Goal: Task Accomplishment & Management: Manage account settings

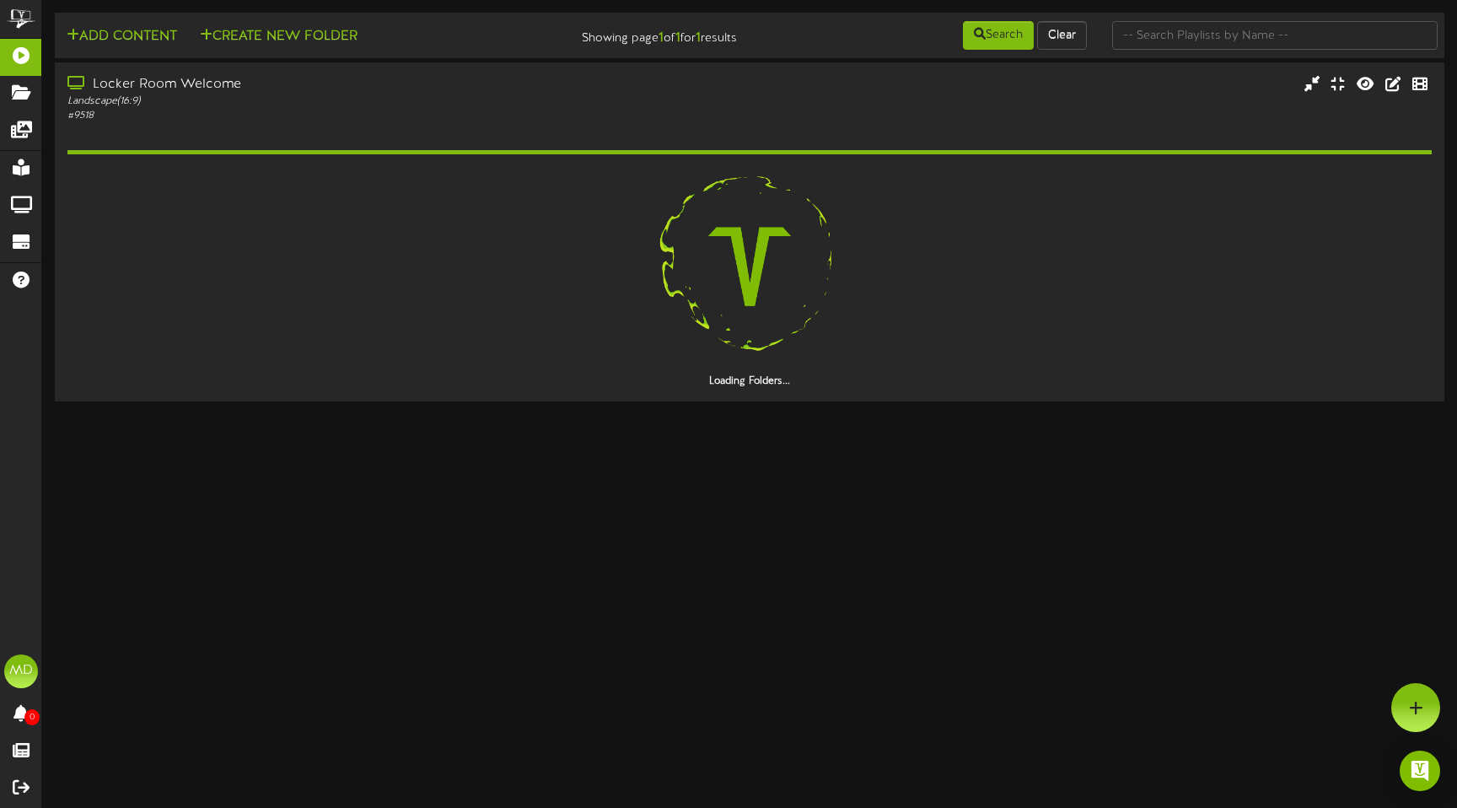
click at [373, 406] on html "ChannelValet Playlists Folders Messages My Library Groups Devices Help MD [PERS…" at bounding box center [728, 203] width 1457 height 406
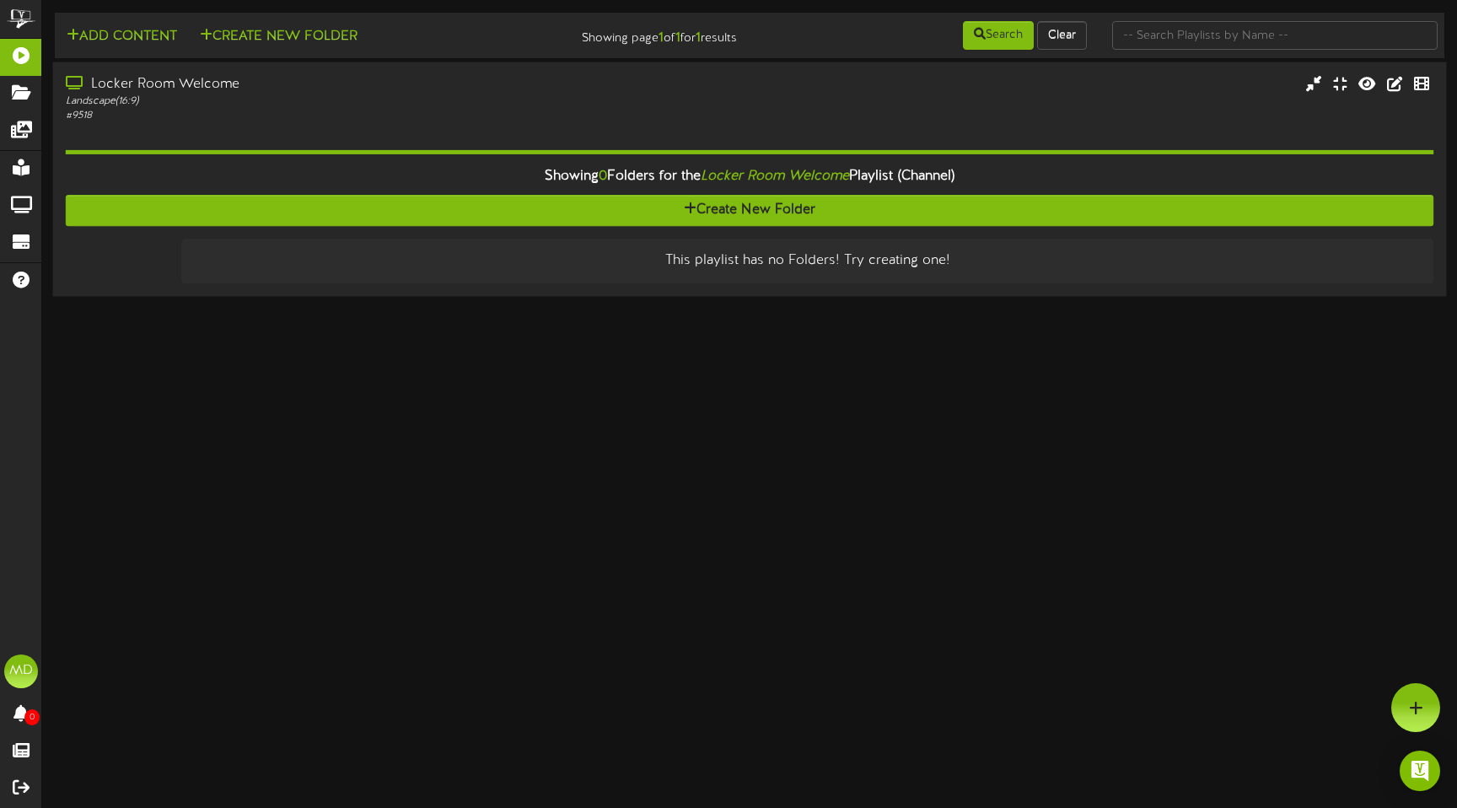
click at [294, 101] on div "Landscape ( 16:9 )" at bounding box center [344, 101] width 556 height 14
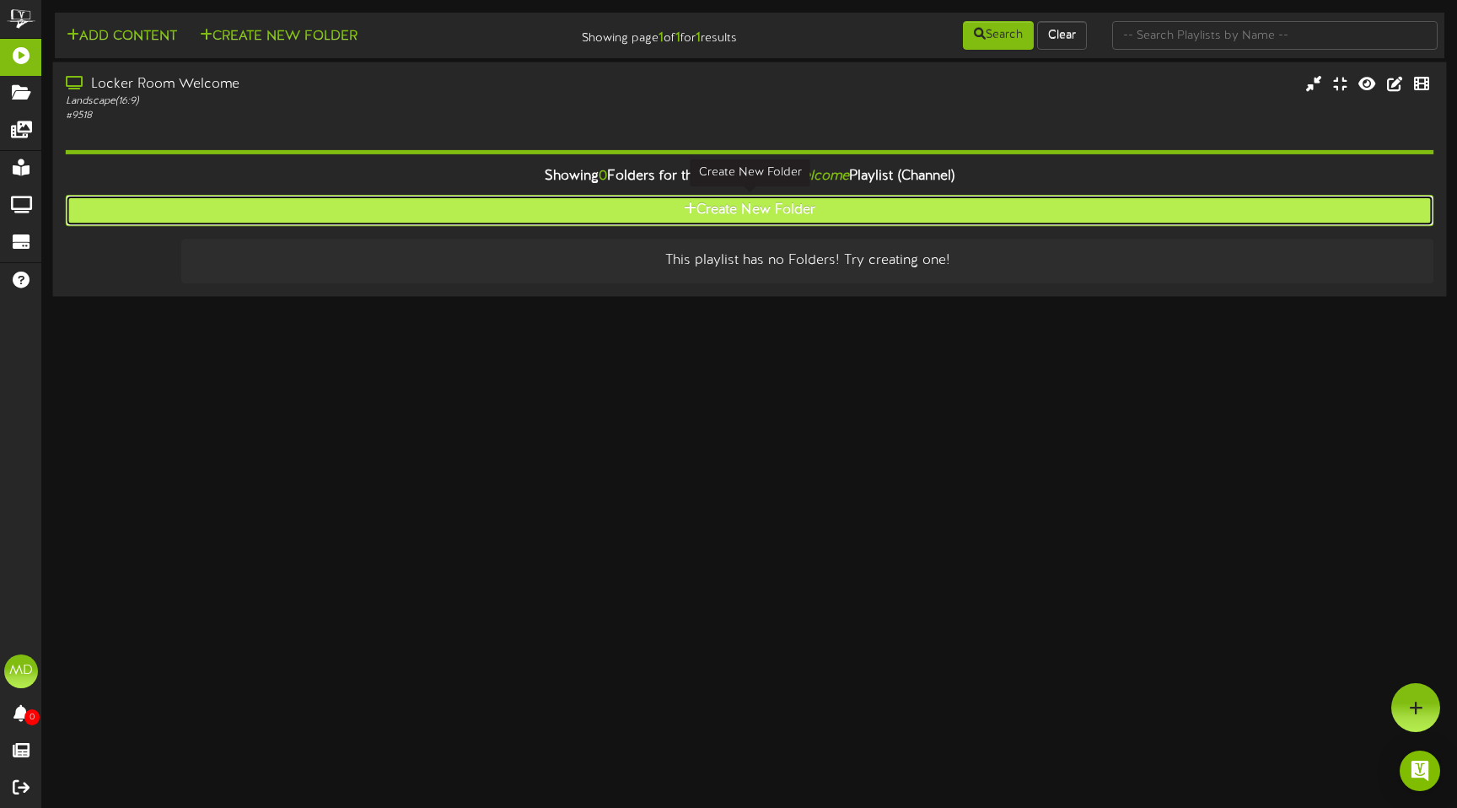
click at [373, 218] on button "Create New Folder" at bounding box center [750, 210] width 1368 height 31
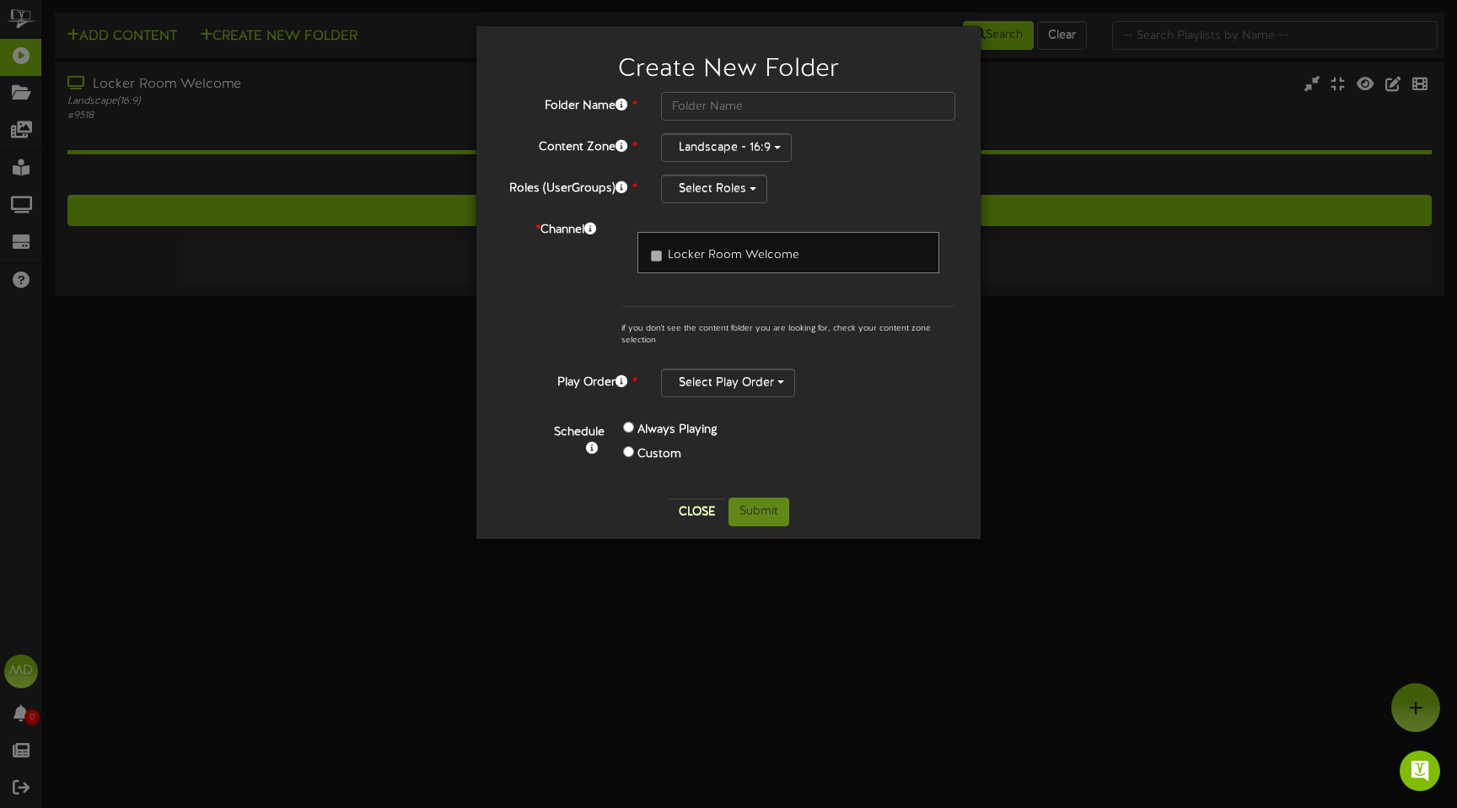
click at [261, 388] on div "Create New Folder Folder Name * Content Zone * Landscape - 16:9 Roles (UserGrou…" at bounding box center [728, 404] width 1457 height 808
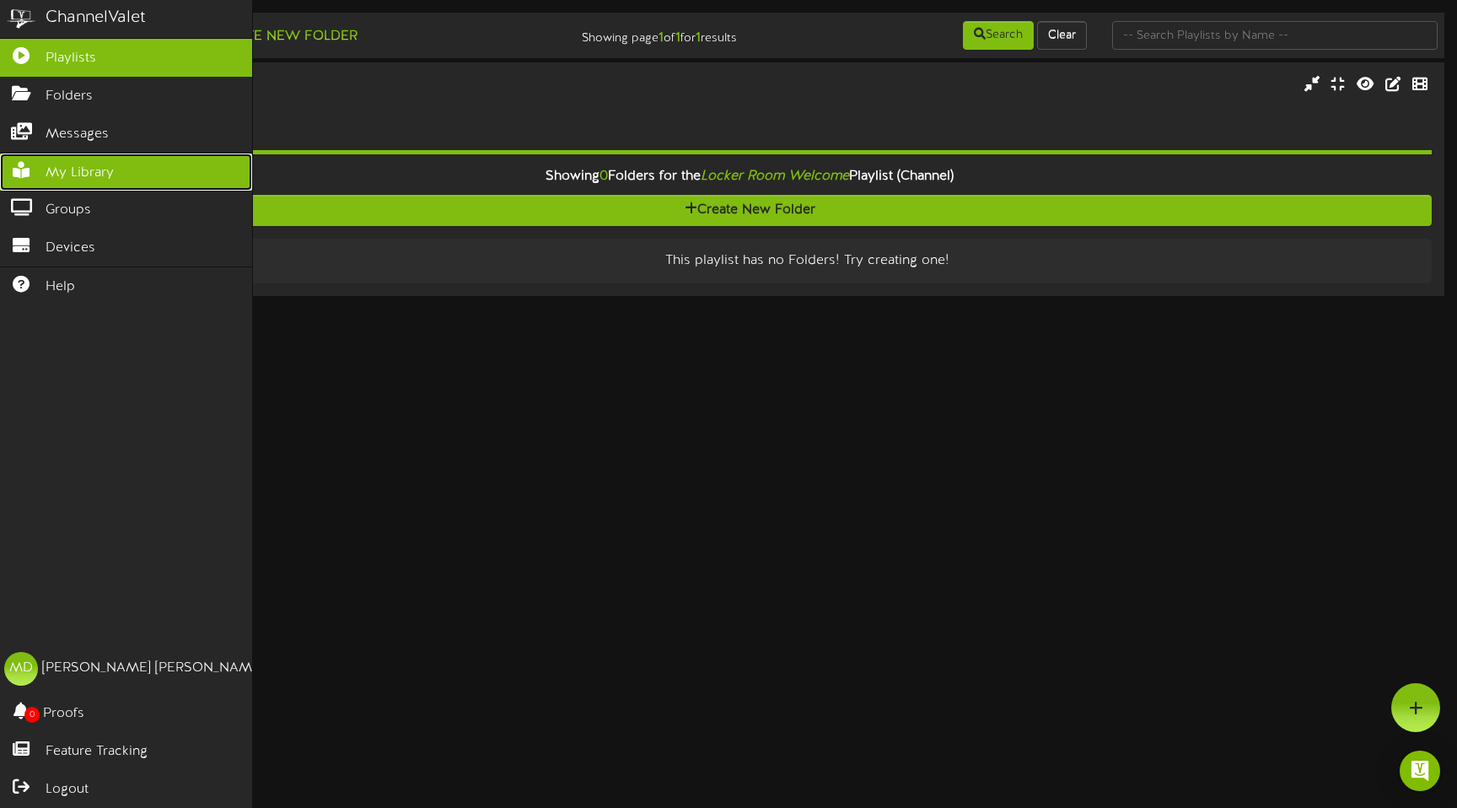
click at [52, 160] on link "My Library" at bounding box center [126, 172] width 252 height 38
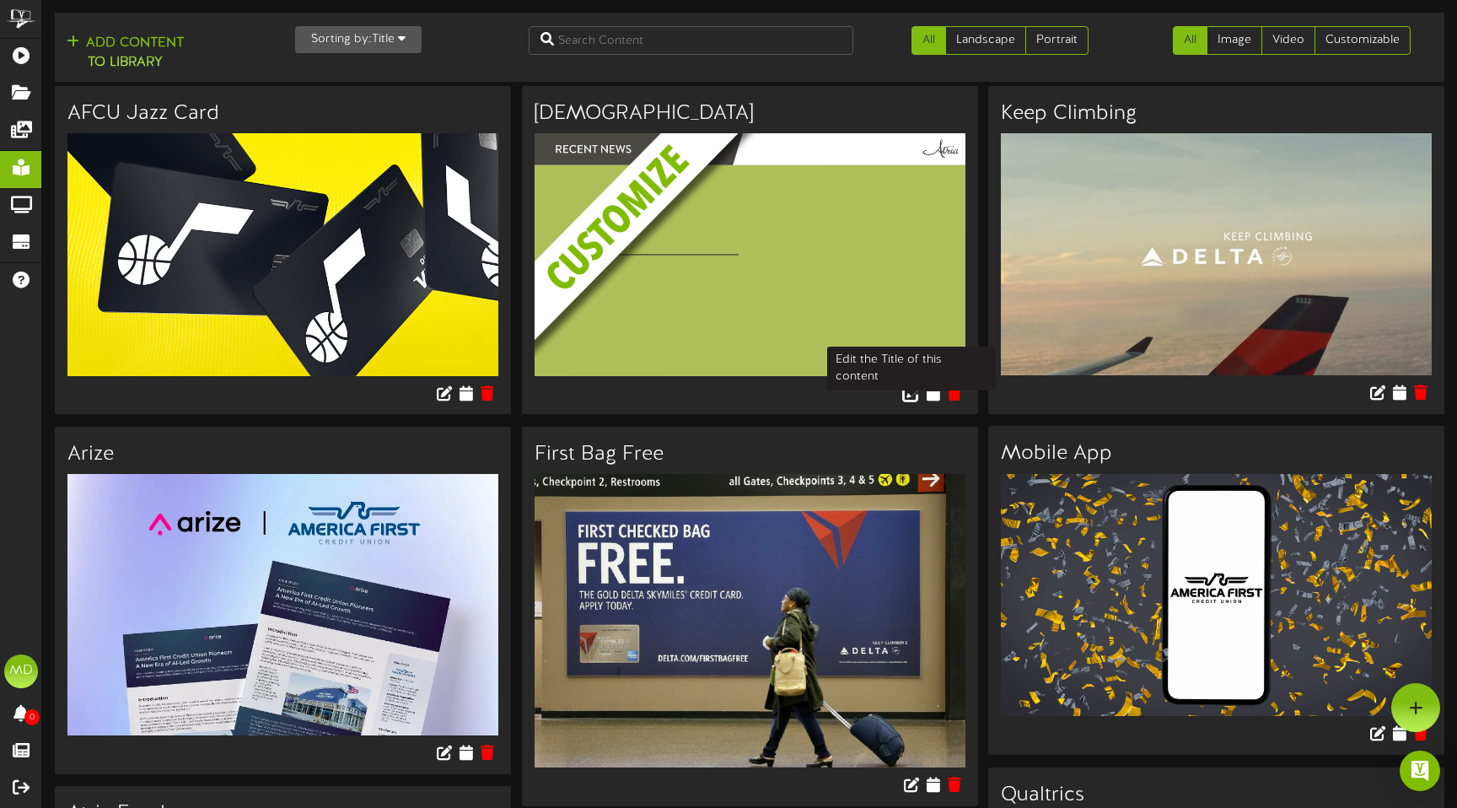
click at [373, 395] on icon at bounding box center [911, 392] width 19 height 19
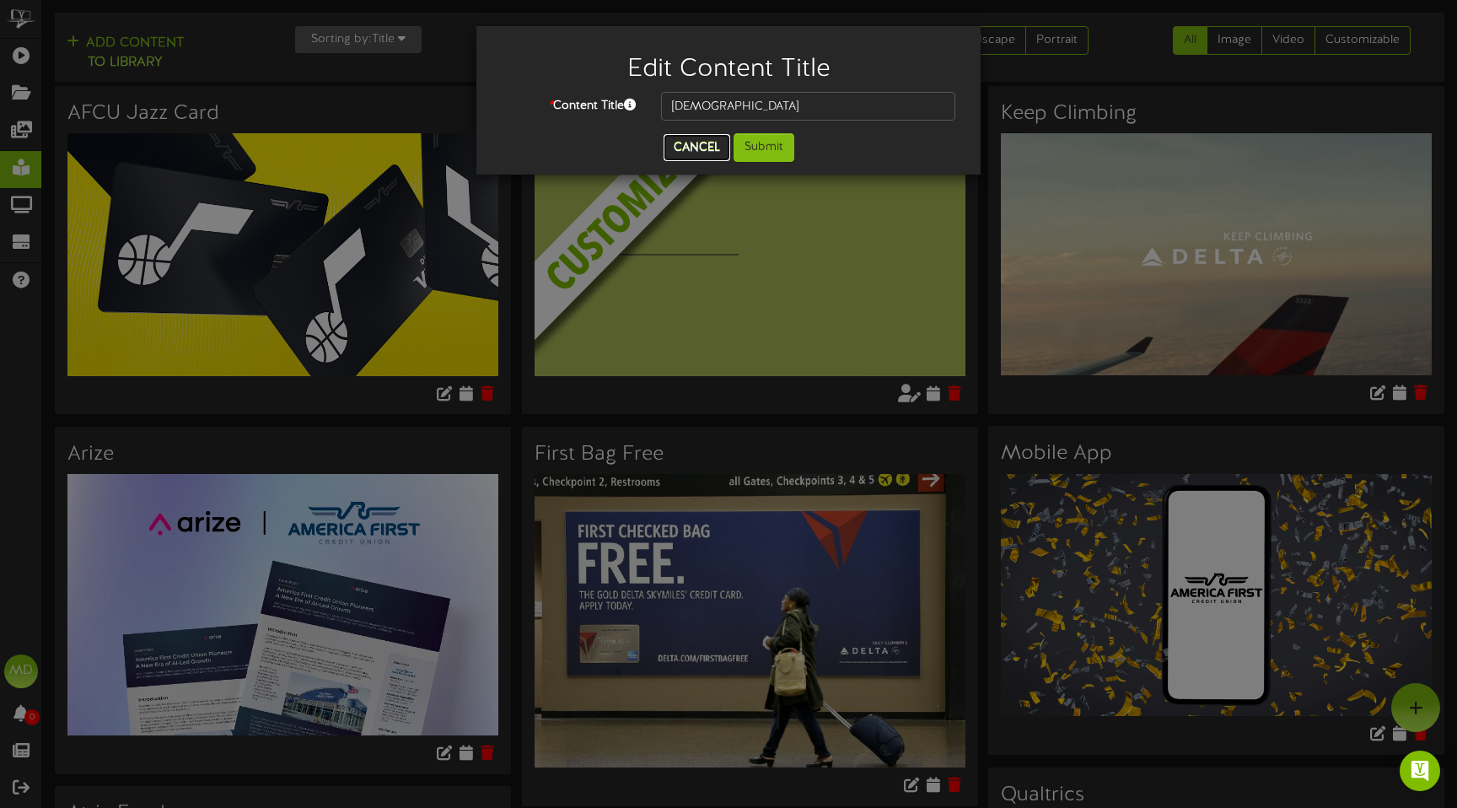
click at [373, 148] on button "Cancel" at bounding box center [696, 147] width 67 height 27
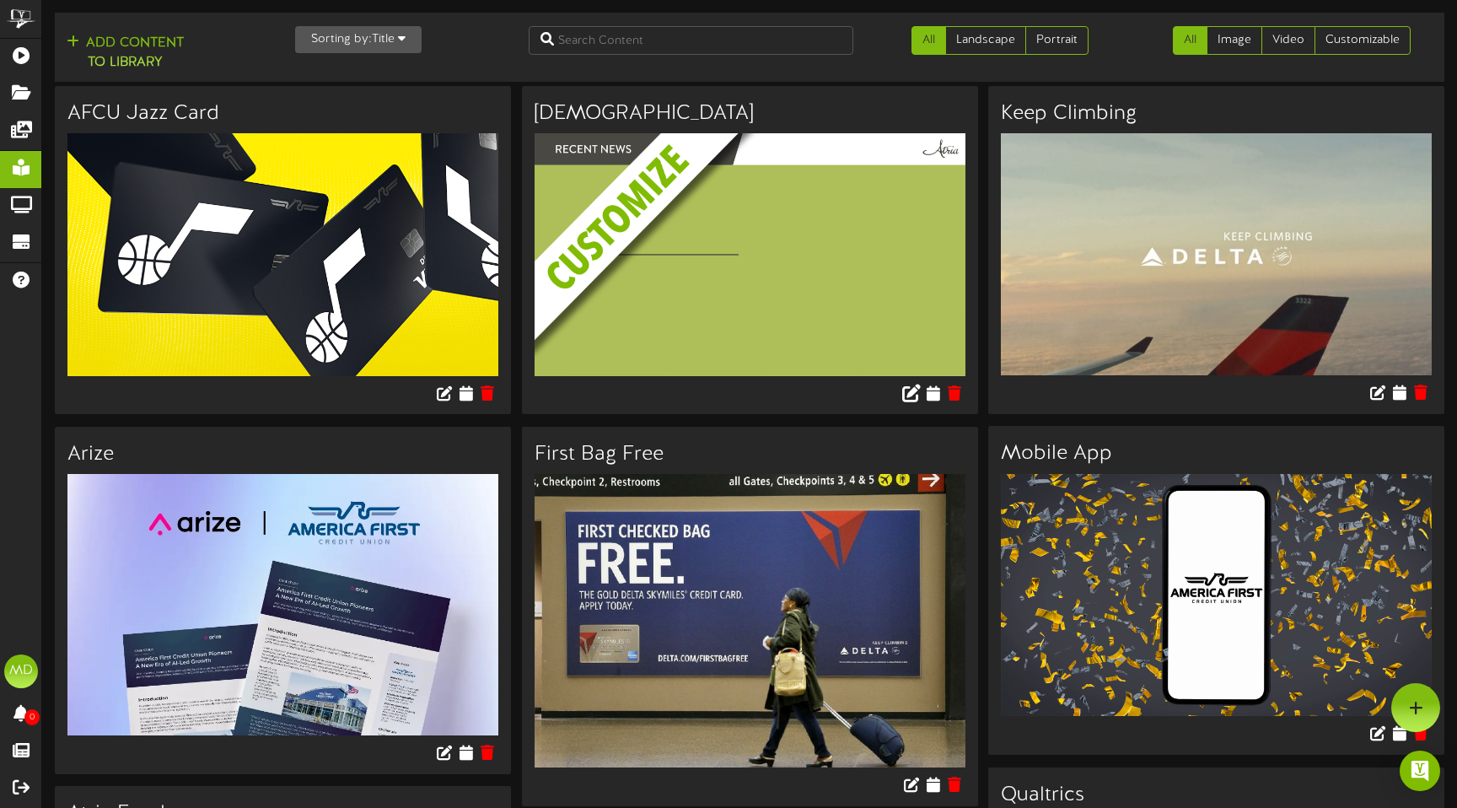
click at [373, 261] on img at bounding box center [762, 284] width 456 height 303
click at [373, 394] on icon at bounding box center [933, 392] width 16 height 19
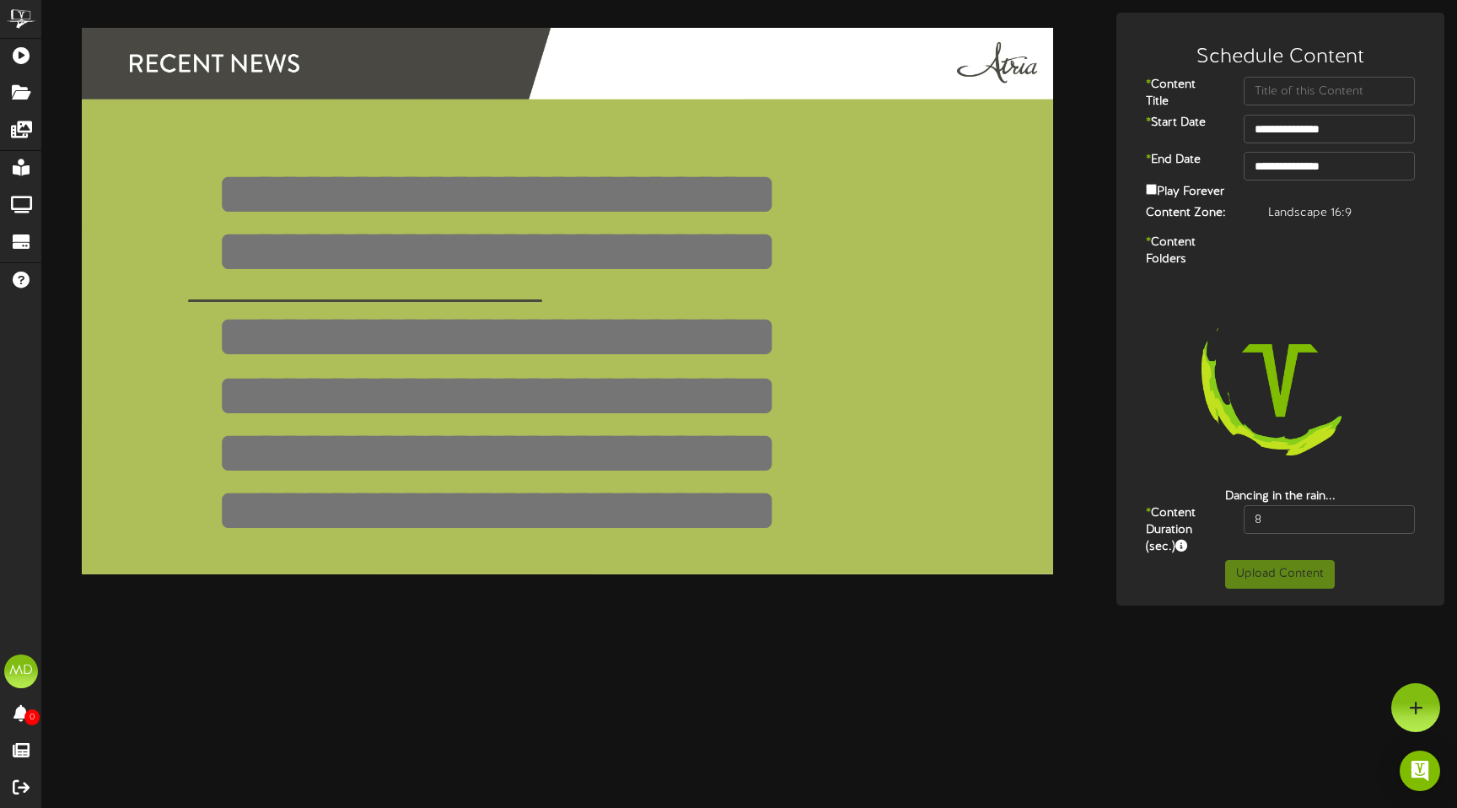
click at [373, 199] on textarea at bounding box center [600, 193] width 771 height 59
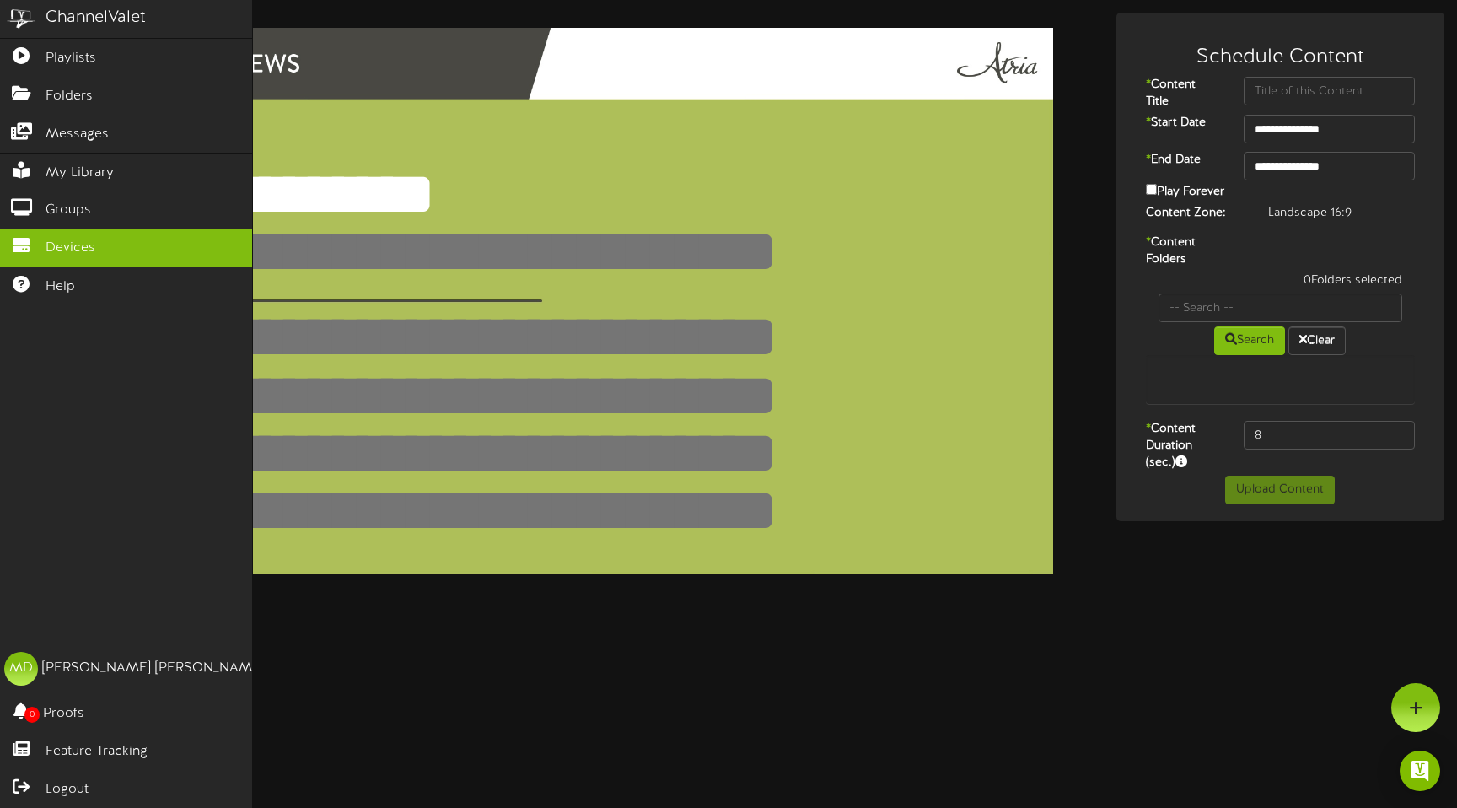
type textarea "*********"
click at [74, 253] on span "Devices" at bounding box center [71, 248] width 50 height 19
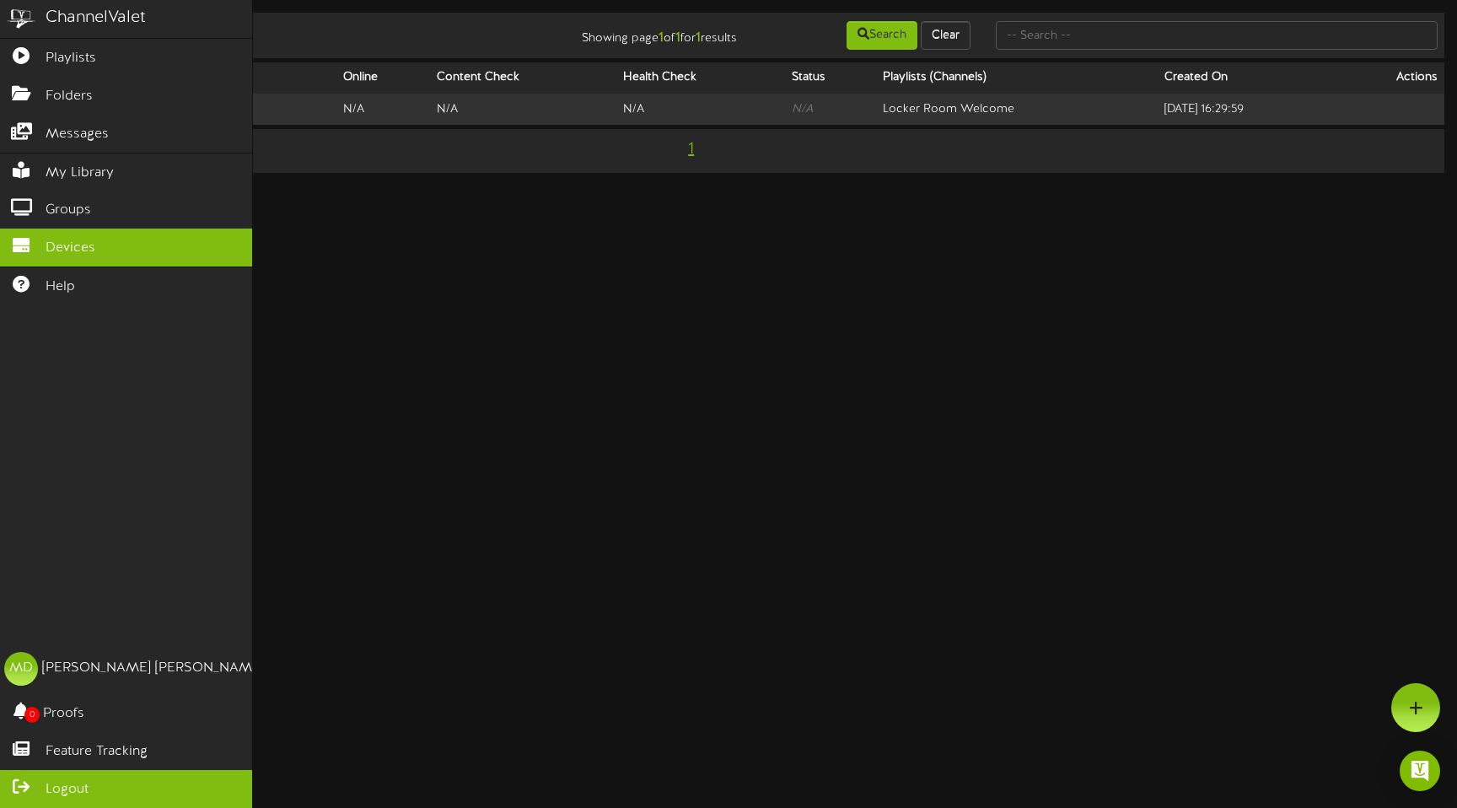
click at [76, 780] on span "Logout" at bounding box center [67, 789] width 43 height 19
